Goal: Communication & Community: Answer question/provide support

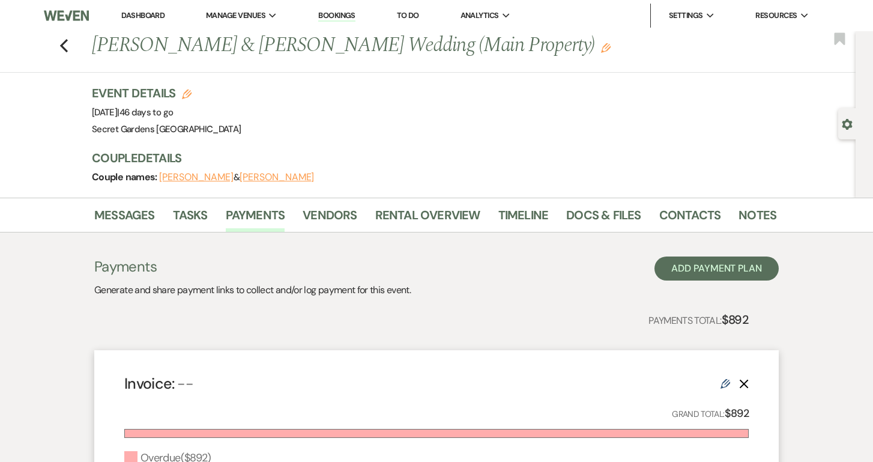
click at [144, 14] on link "Dashboard" at bounding box center [142, 15] width 43 height 10
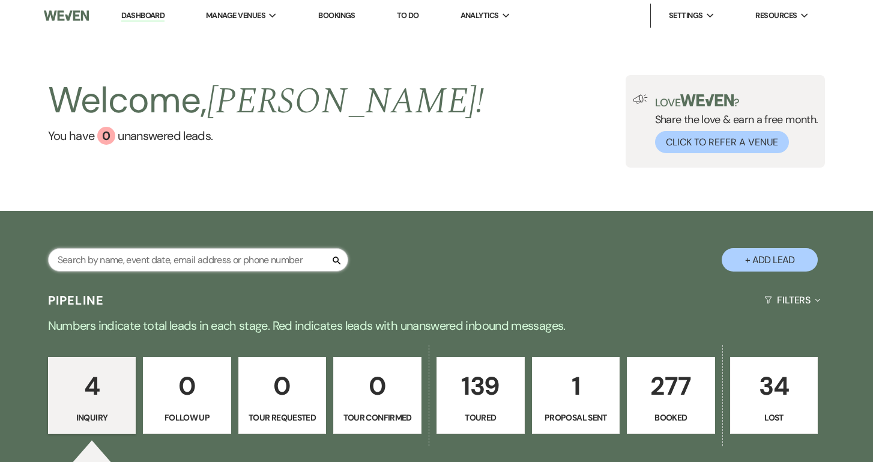
click at [306, 261] on input "text" at bounding box center [198, 259] width 300 height 23
type input "adri"
select select "5"
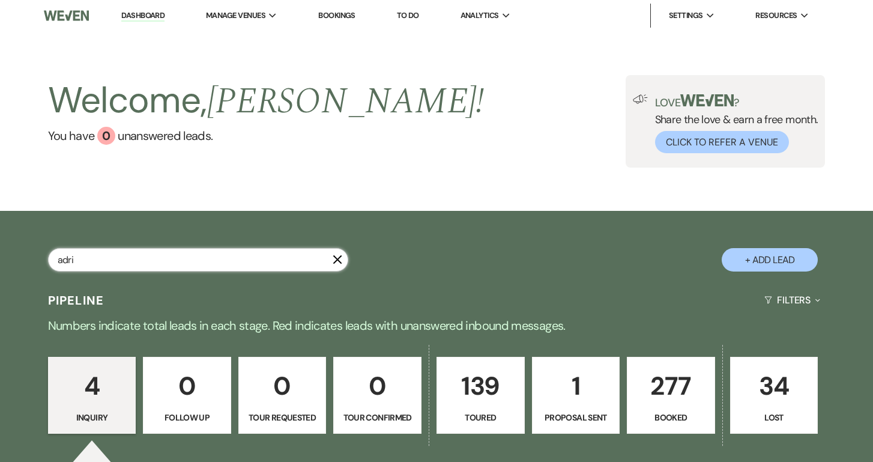
select select "5"
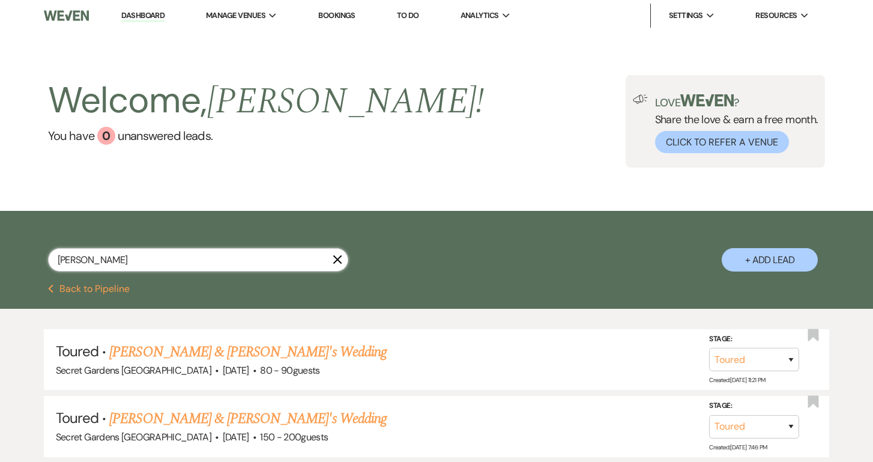
type input "[PERSON_NAME]"
select select "5"
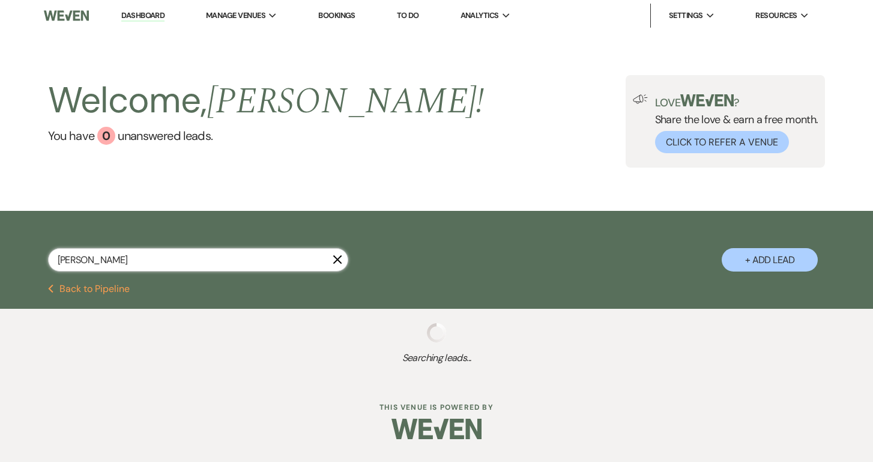
type input "[PERSON_NAME]"
select select "5"
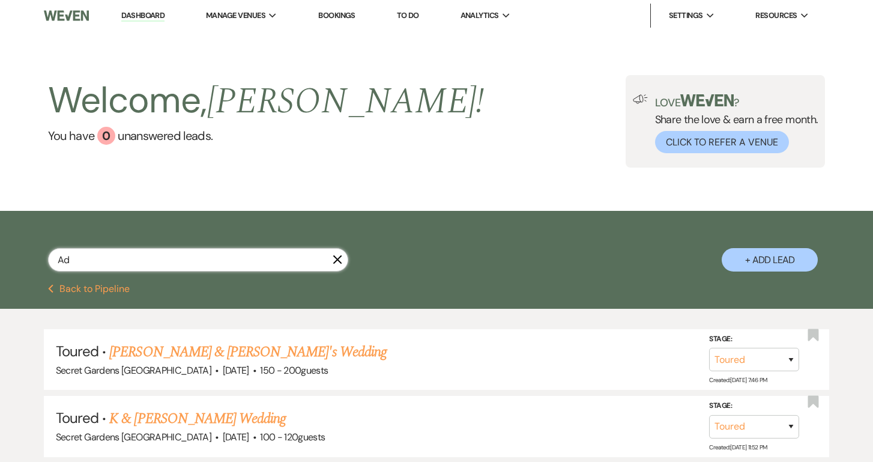
type input "A"
type input "[PERSON_NAME]"
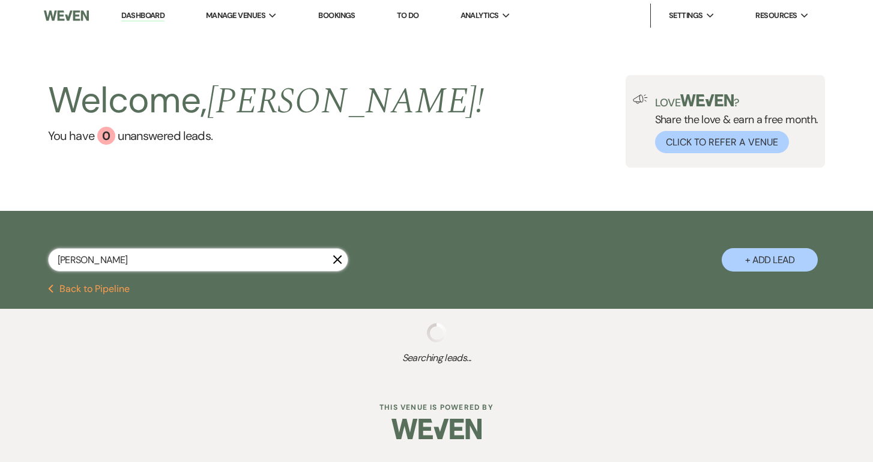
select select "6"
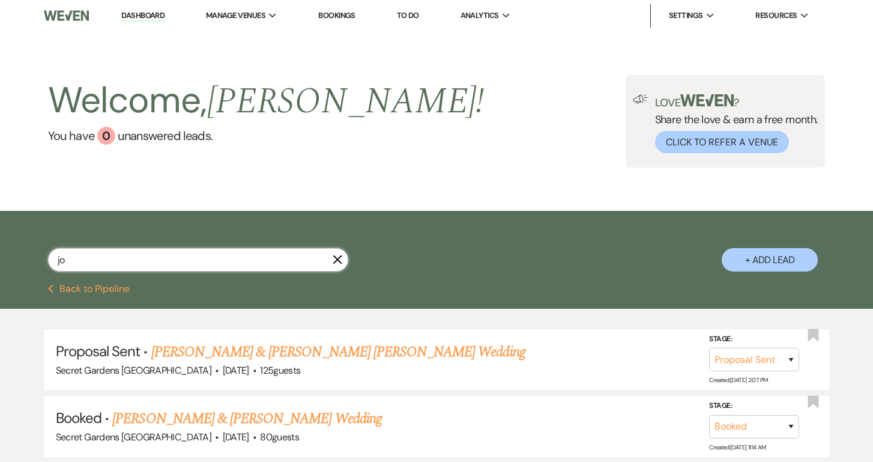
type input "j"
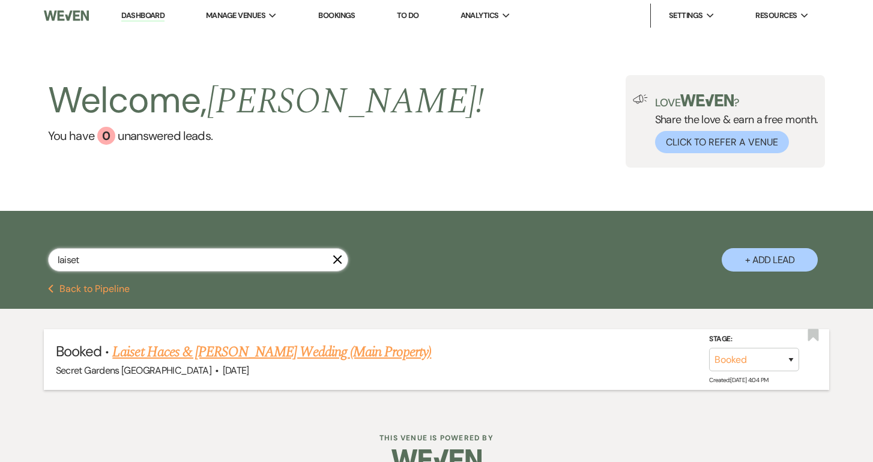
type input "laiset"
click at [184, 347] on link "Laiset Haces & [PERSON_NAME] Wedding (Main Property)" at bounding box center [271, 352] width 319 height 22
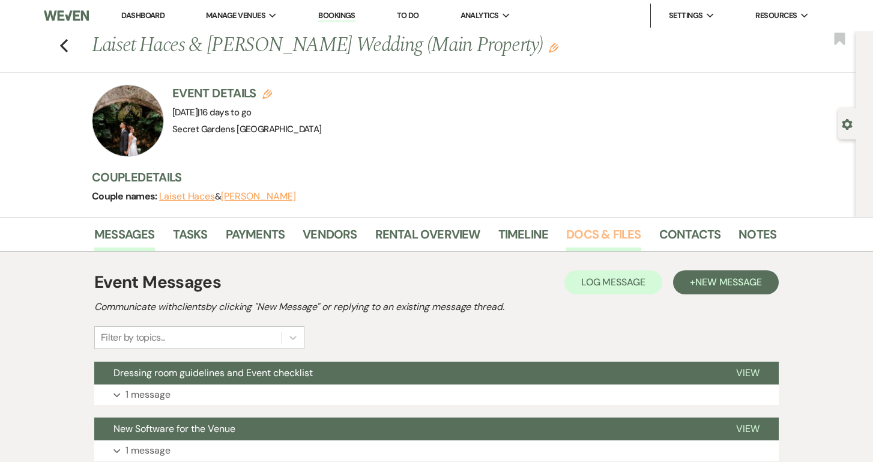
click at [592, 233] on link "Docs & Files" at bounding box center [603, 238] width 74 height 26
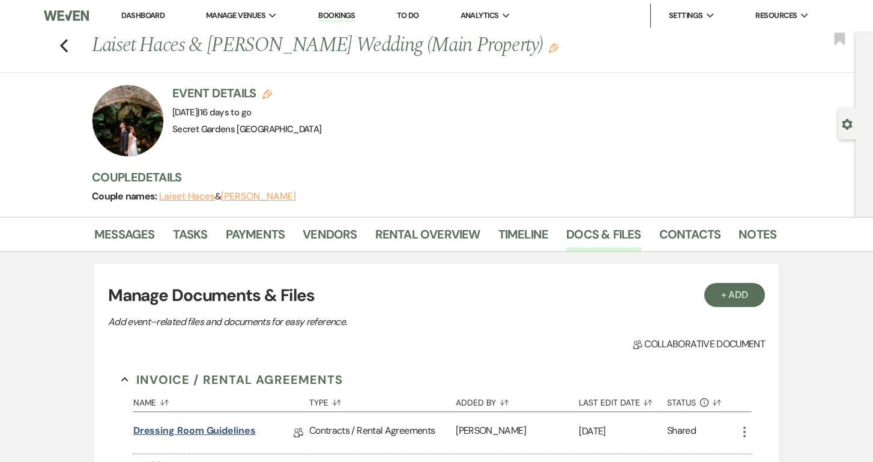
click at [231, 429] on link "Dressing Room Guidelines" at bounding box center [194, 432] width 123 height 19
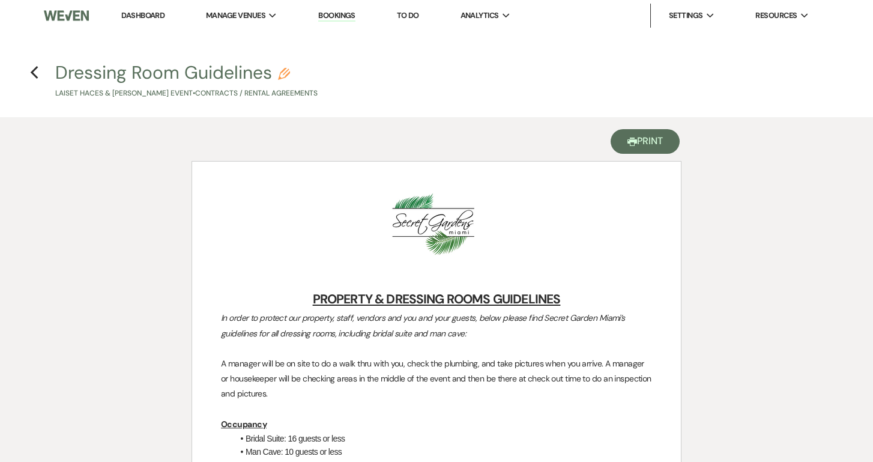
click at [654, 142] on button "Printer Print" at bounding box center [645, 141] width 69 height 25
click at [37, 72] on icon "Previous" at bounding box center [34, 72] width 9 height 14
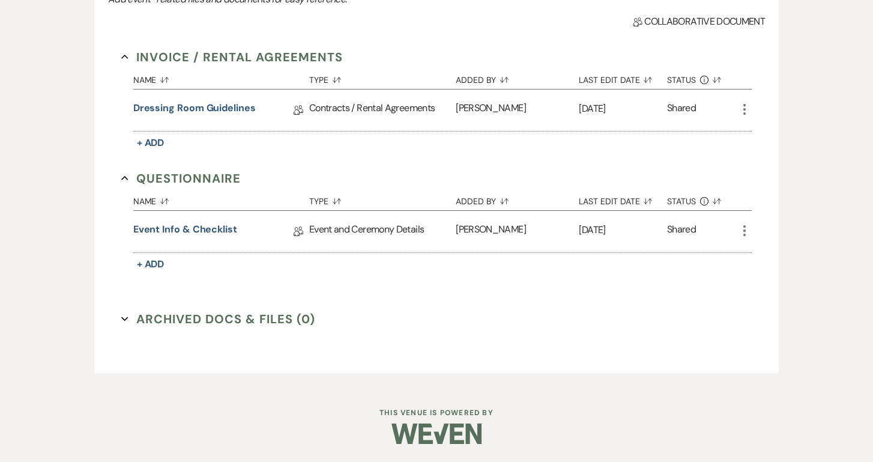
scroll to position [321, 0]
click at [209, 231] on link "Event Info & Checklist" at bounding box center [185, 232] width 104 height 19
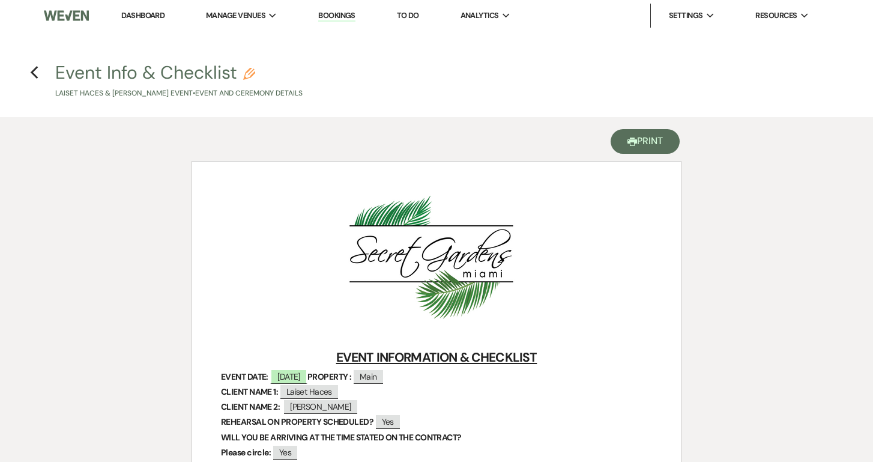
click at [648, 143] on button "Printer Print" at bounding box center [645, 141] width 69 height 25
click at [42, 69] on h4 "Previous Event Info & Checklist Pencil Laiset Haces & [PERSON_NAME] Event • Eve…" at bounding box center [436, 79] width 865 height 39
click at [139, 14] on link "Dashboard" at bounding box center [142, 15] width 43 height 10
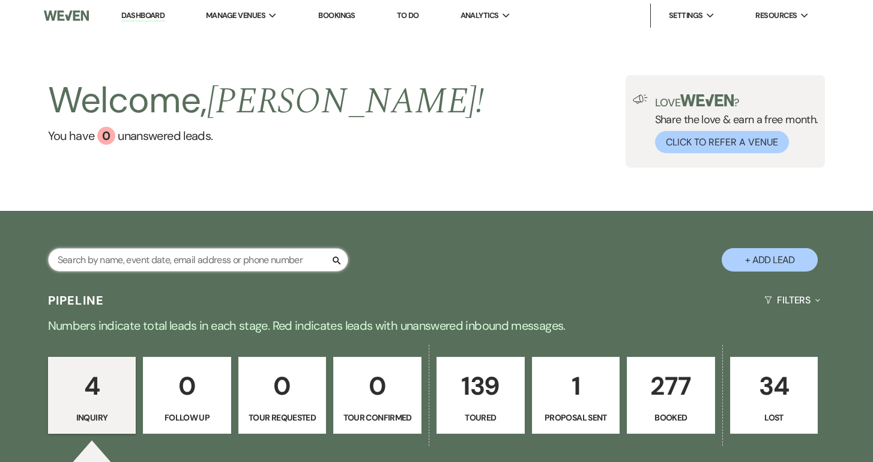
click at [306, 262] on input "text" at bounding box center [198, 259] width 300 height 23
type input "[PERSON_NAME]"
select select "6"
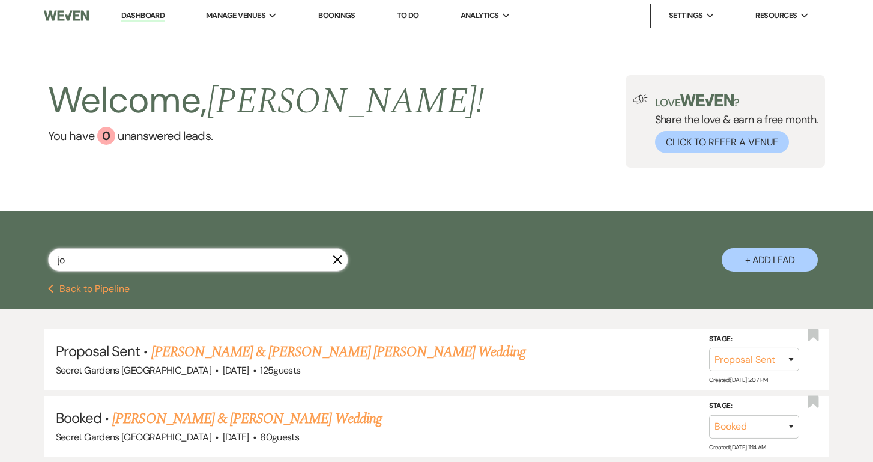
type input "j"
type input "[PERSON_NAME]"
select select "5"
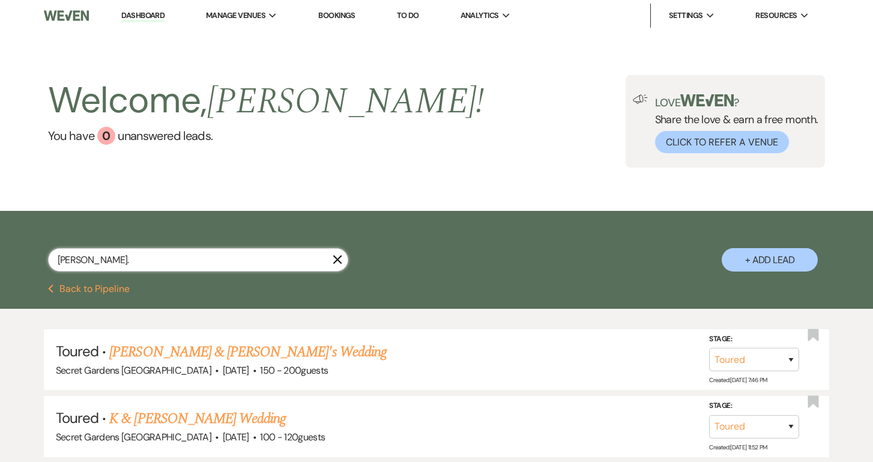
type input "[PERSON_NAME]."
select select "5"
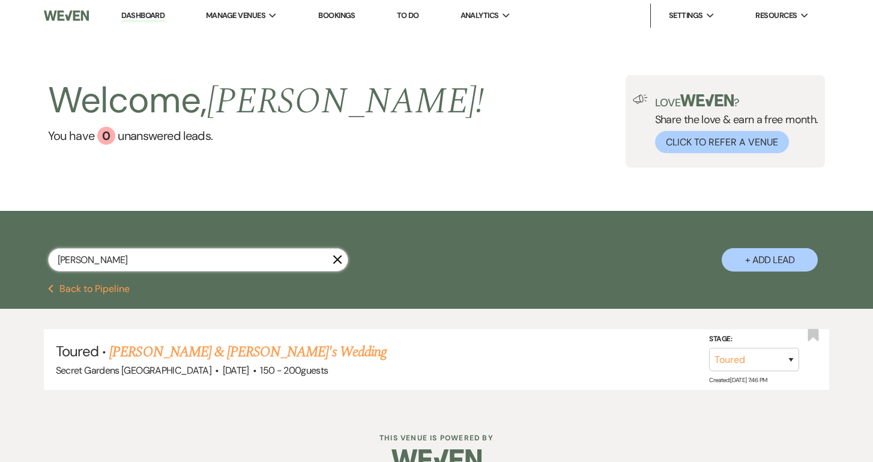
type input "[PERSON_NAME]"
select select "5"
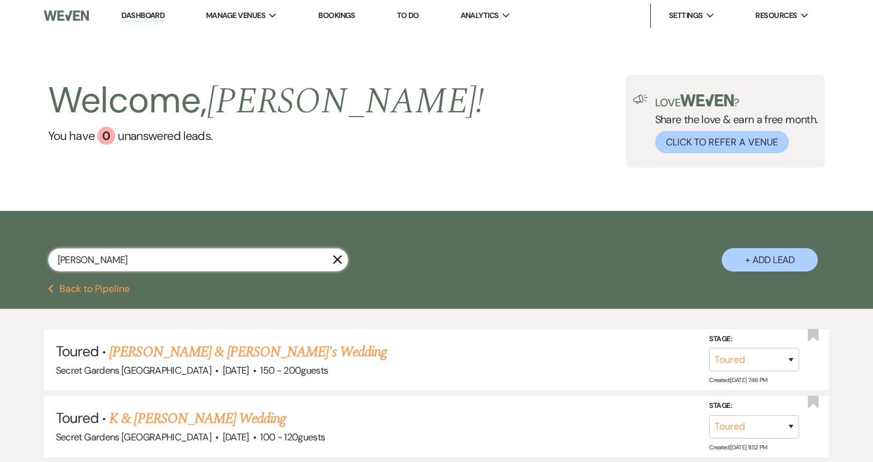
type input "[PERSON_NAME]"
select select "5"
type input "A"
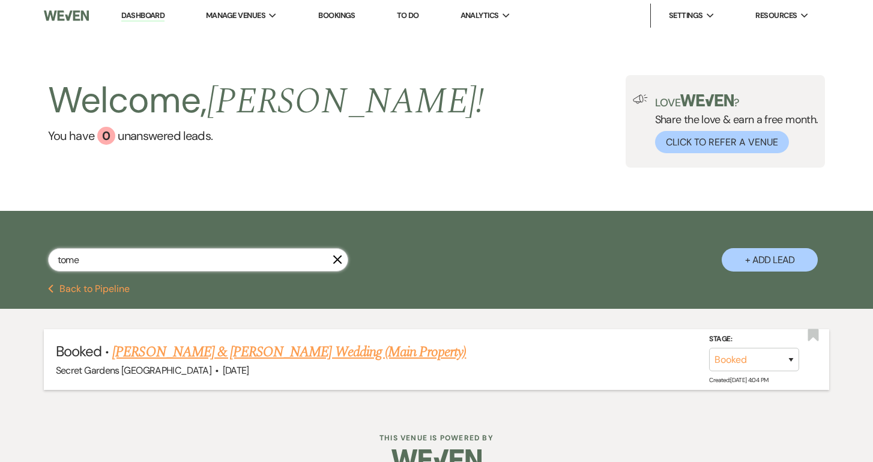
type input "tome"
click at [264, 354] on link "[PERSON_NAME] & [PERSON_NAME] Wedding (Main Property)" at bounding box center [289, 352] width 354 height 22
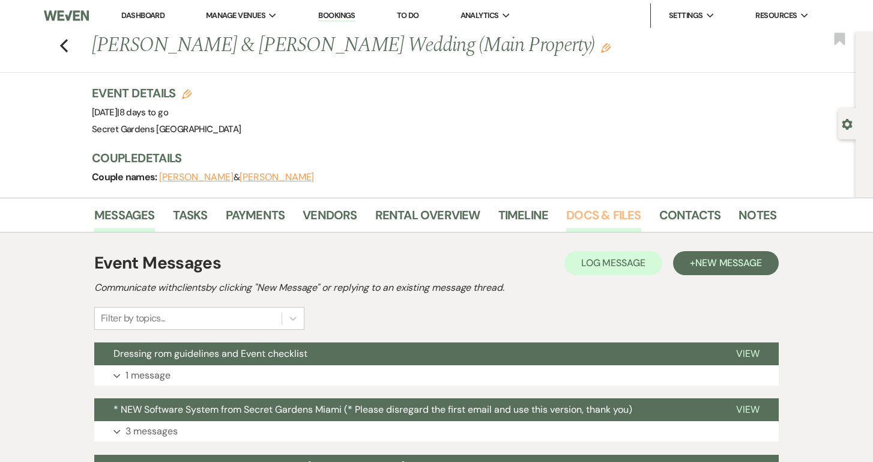
click at [610, 211] on link "Docs & Files" at bounding box center [603, 218] width 74 height 26
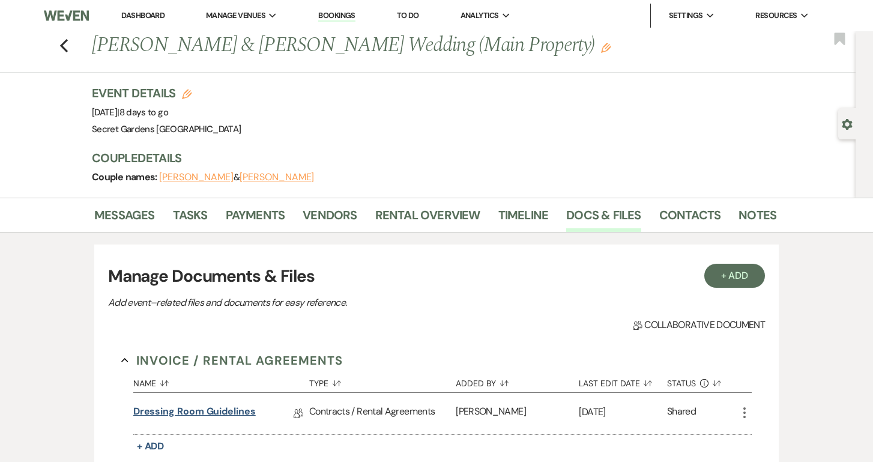
click at [234, 409] on link "Dressing Room Guidelines" at bounding box center [194, 413] width 123 height 19
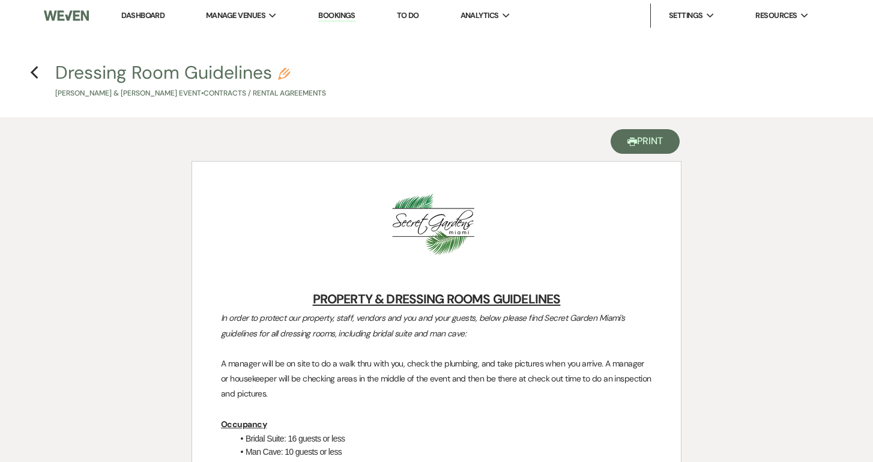
click at [649, 146] on button "Printer Print" at bounding box center [645, 141] width 69 height 25
click at [38, 70] on icon "Previous" at bounding box center [34, 72] width 9 height 14
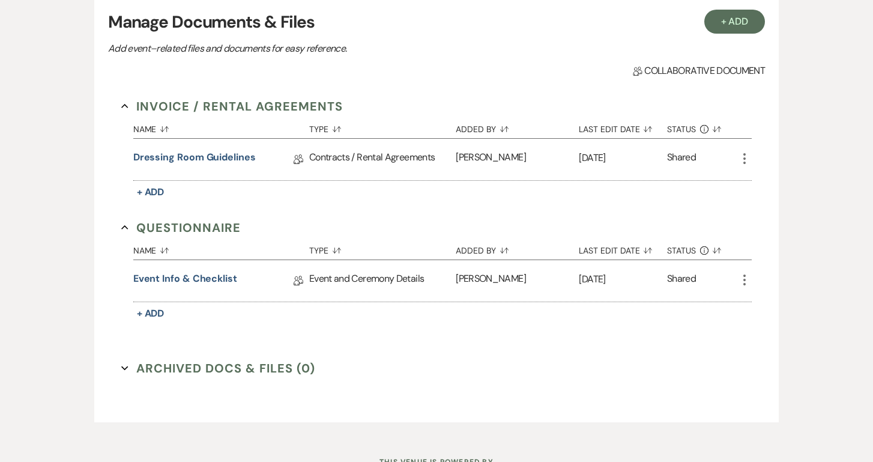
scroll to position [264, 0]
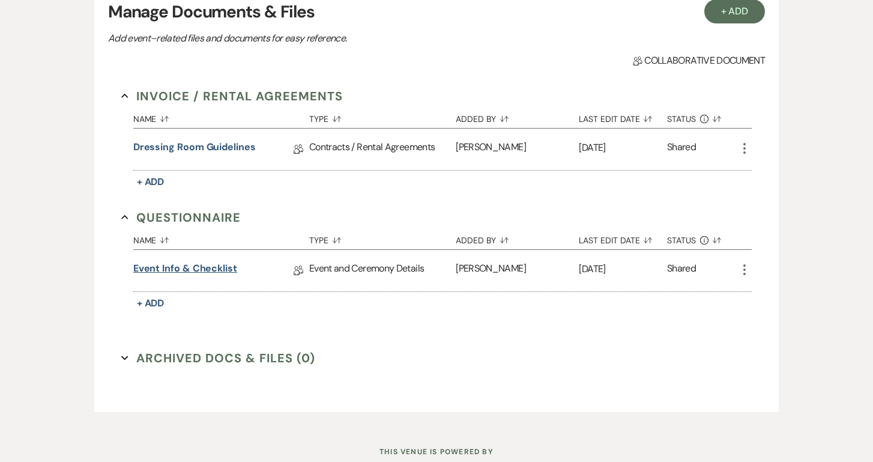
click at [188, 265] on link "Event Info & Checklist" at bounding box center [185, 270] width 104 height 19
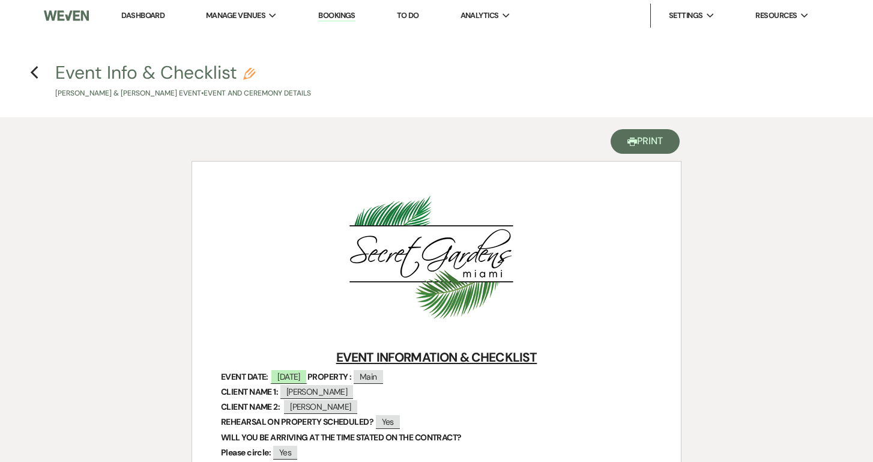
click at [651, 146] on button "Printer Print" at bounding box center [645, 141] width 69 height 25
click at [35, 70] on use "button" at bounding box center [34, 72] width 8 height 13
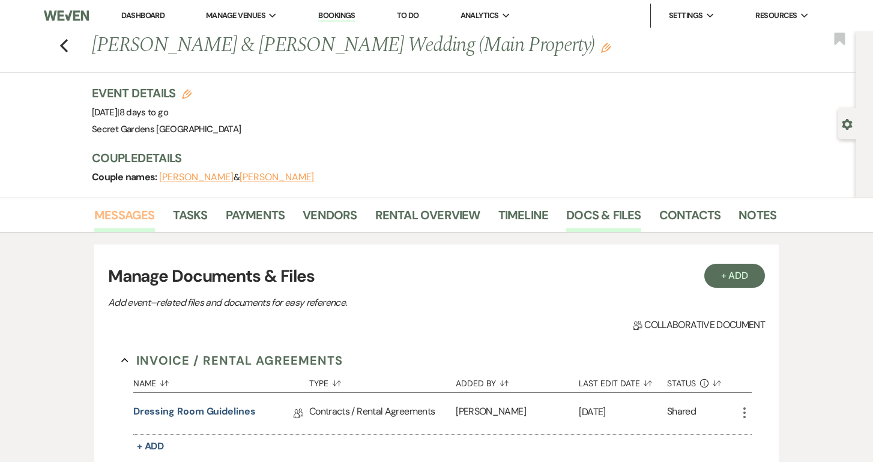
click at [126, 217] on link "Messages" at bounding box center [124, 218] width 61 height 26
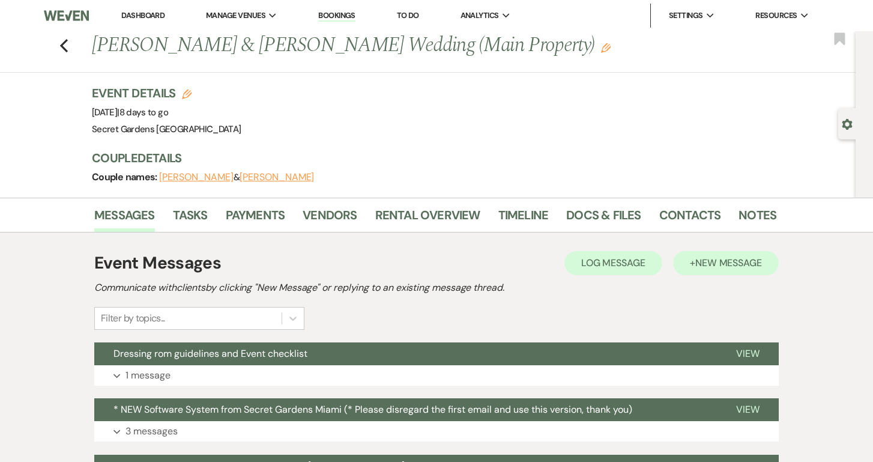
click at [716, 261] on span "New Message" at bounding box center [729, 262] width 67 height 13
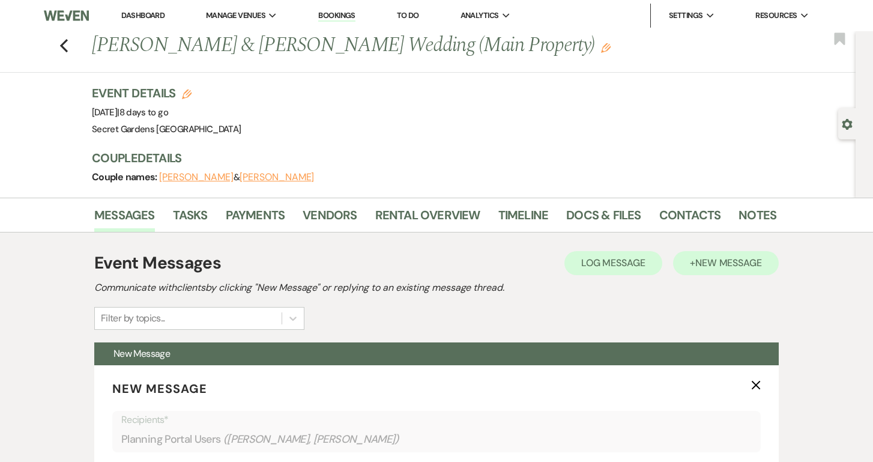
click at [716, 261] on span "New Message" at bounding box center [729, 262] width 67 height 13
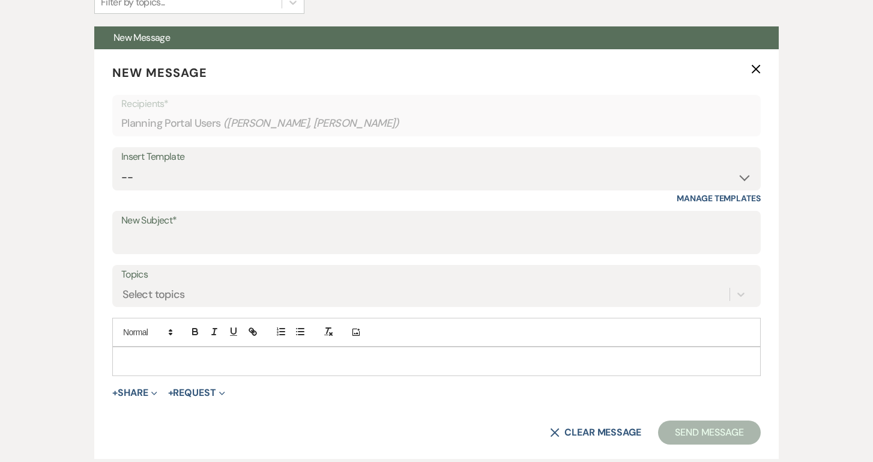
scroll to position [323, 0]
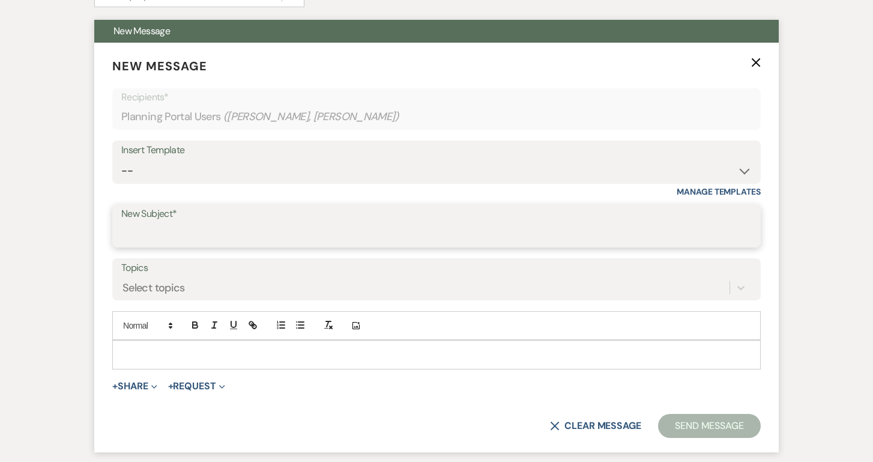
click at [193, 229] on input "New Subject*" at bounding box center [436, 234] width 631 height 23
type input "Event Checklist"
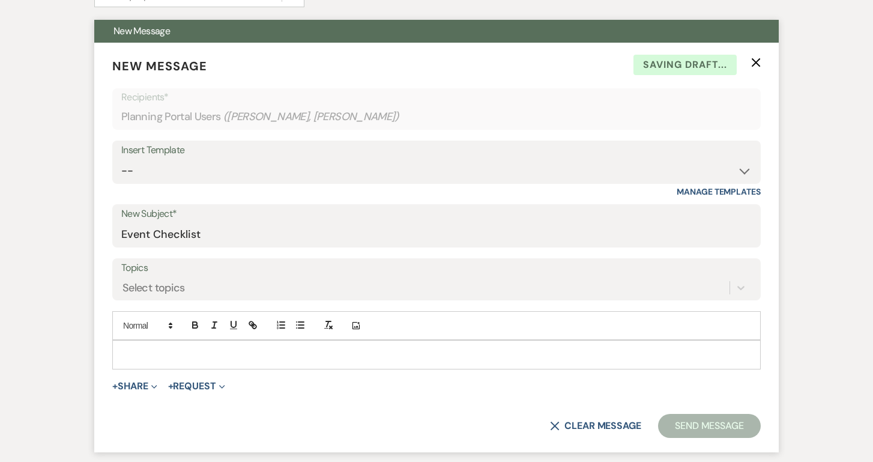
drag, startPoint x: 184, startPoint y: 257, endPoint x: 160, endPoint y: 354, distance: 100.4
click at [160, 354] on p at bounding box center [437, 354] width 630 height 13
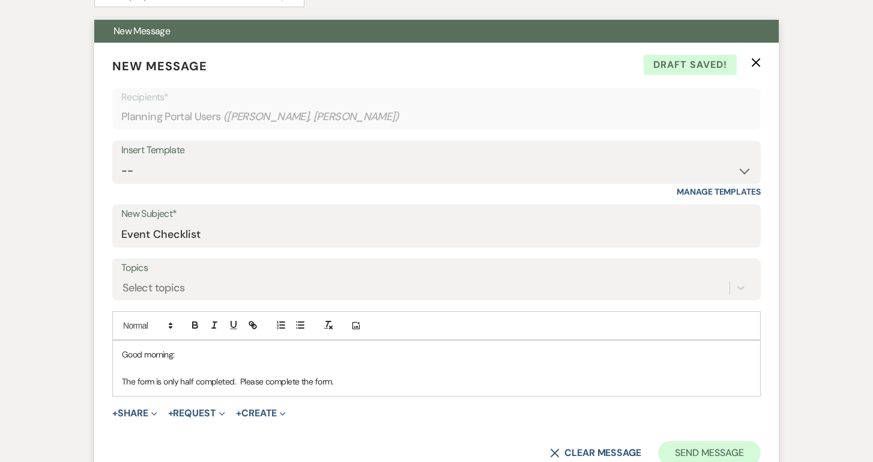
click at [685, 449] on button "Send Message" at bounding box center [709, 453] width 103 height 24
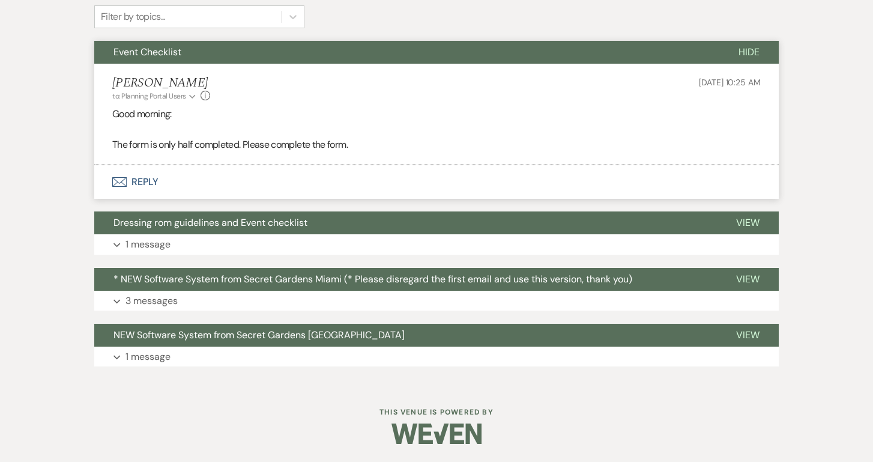
scroll to position [298, 0]
